Goal: Task Accomplishment & Management: Use online tool/utility

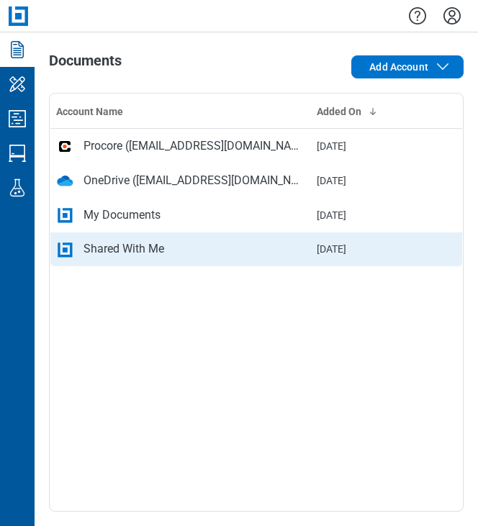
click at [116, 235] on td "Shared With Me" at bounding box center [180, 250] width 261 height 35
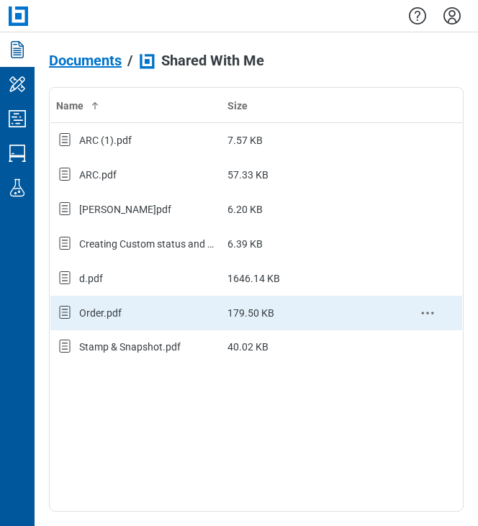
click at [119, 308] on div "Order.pdf" at bounding box center [100, 313] width 42 height 14
